Goal: Find specific page/section: Find specific page/section

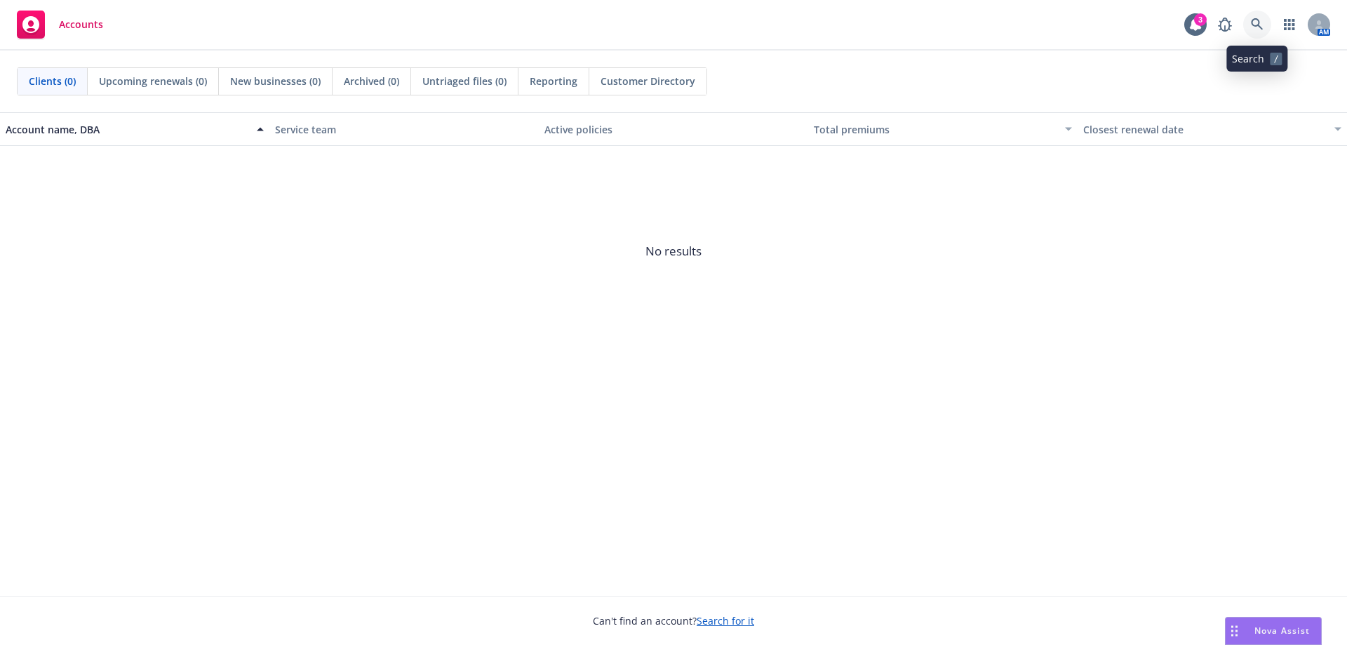
click at [1255, 25] on icon at bounding box center [1257, 24] width 12 height 12
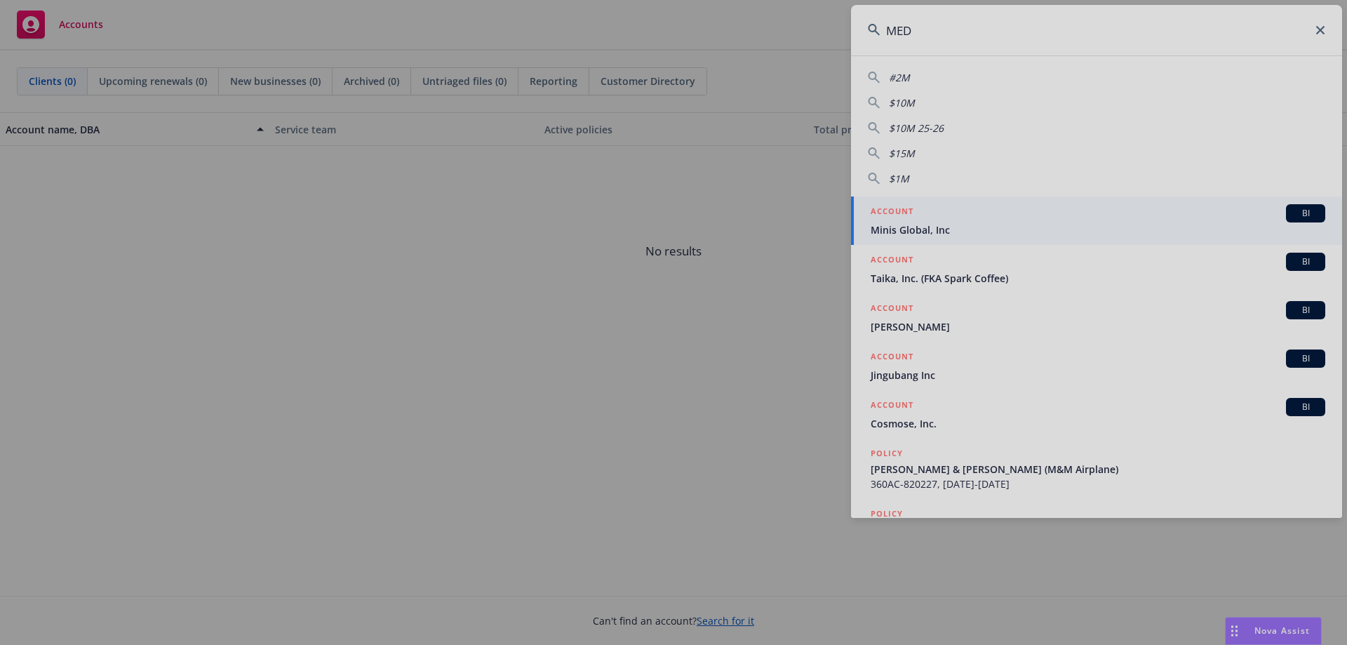
type input "MEDA"
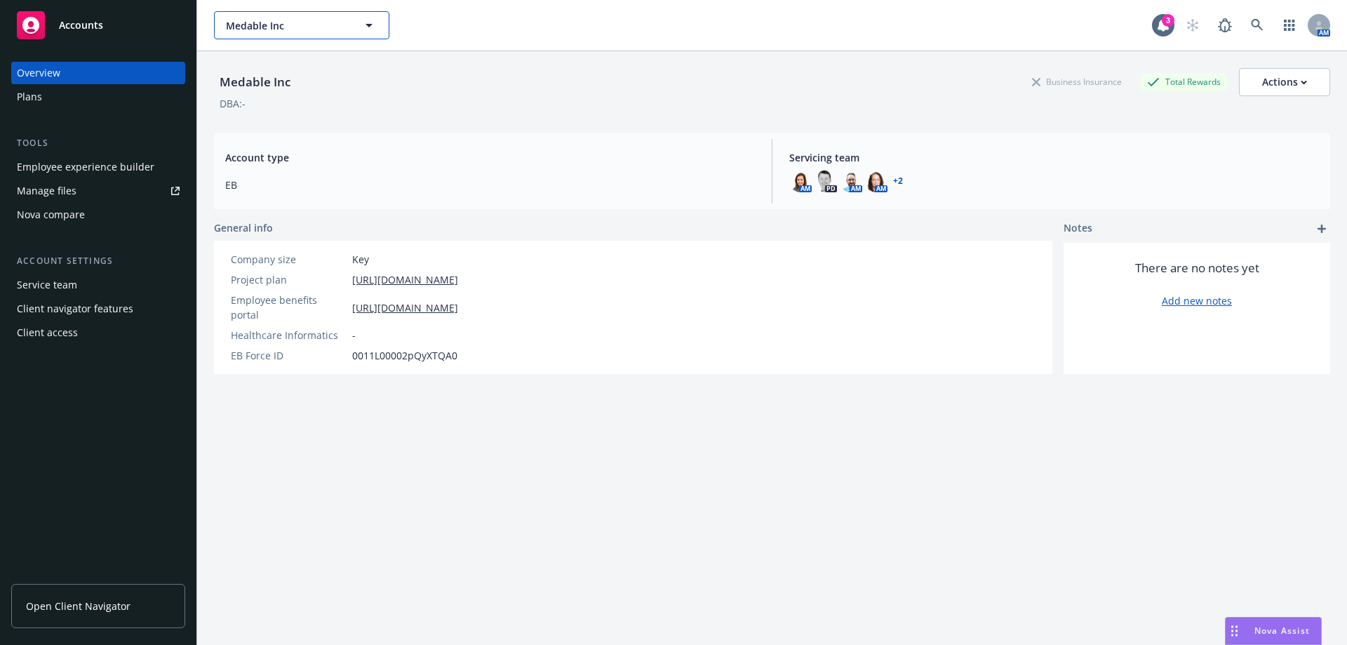
click at [305, 22] on span "Medable Inc" at bounding box center [286, 25] width 121 height 15
click at [1252, 18] on link at bounding box center [1257, 25] width 28 height 28
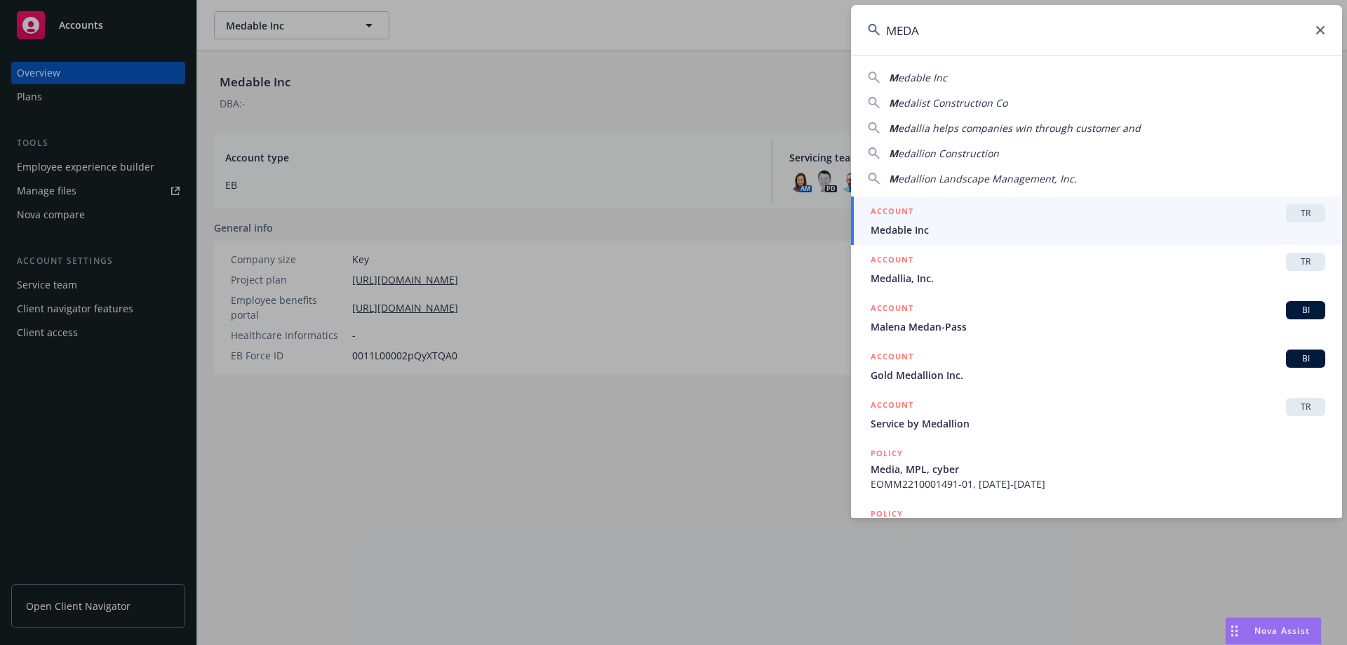
type input "MEDA"
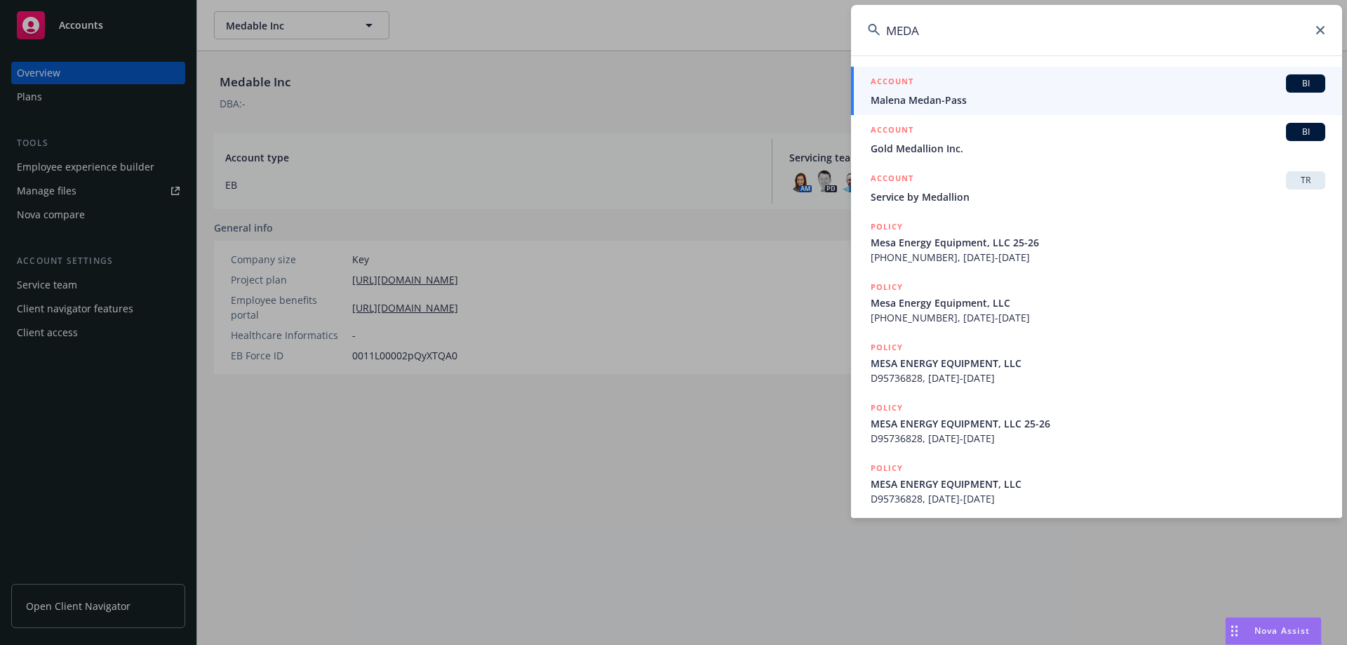
scroll to position [231, 0]
